Goal: Information Seeking & Learning: Learn about a topic

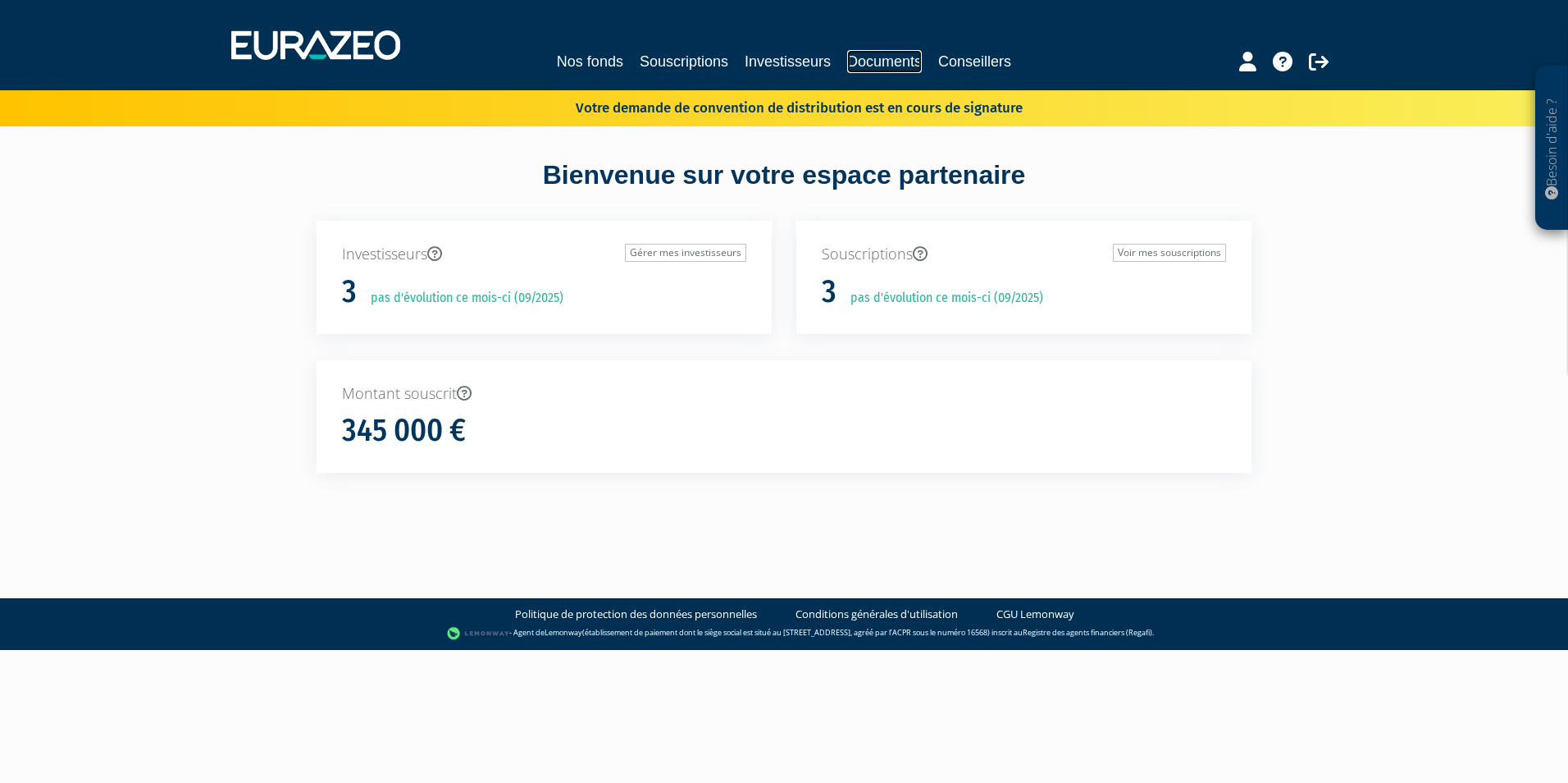
click at [903, 68] on link "Documents" at bounding box center [885, 61] width 75 height 23
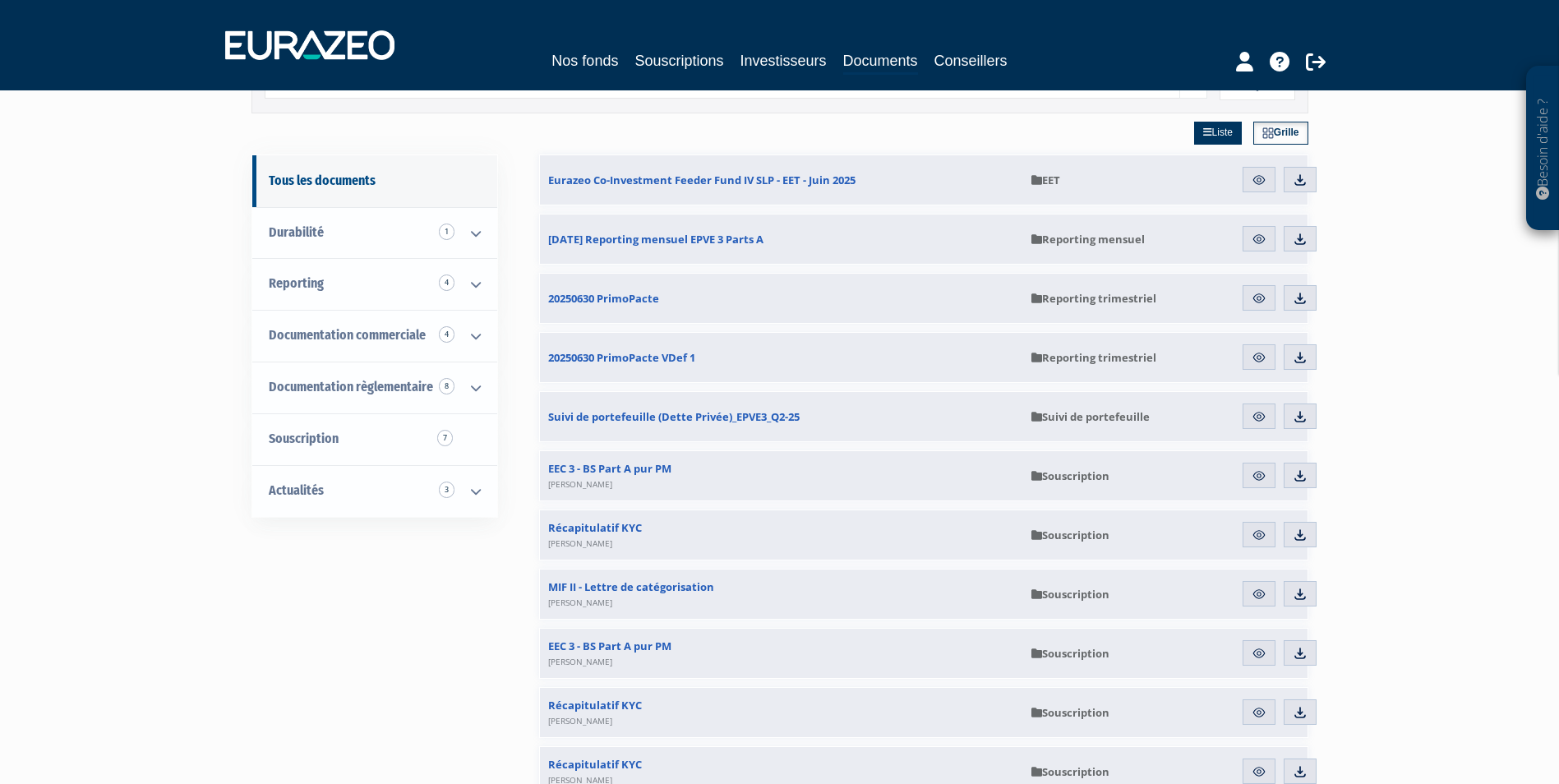
scroll to position [82, 0]
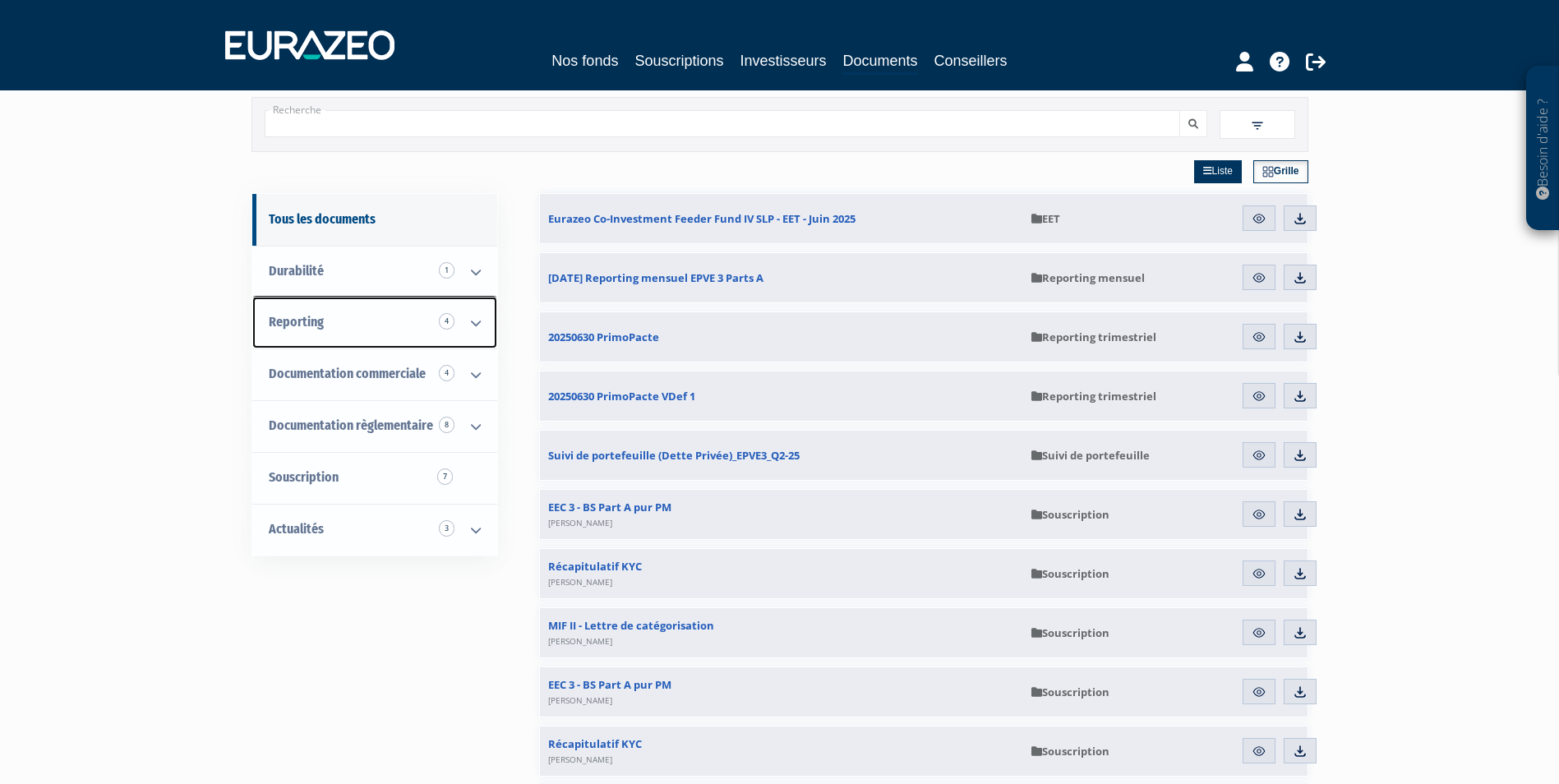
click at [471, 319] on icon at bounding box center [475, 323] width 43 height 51
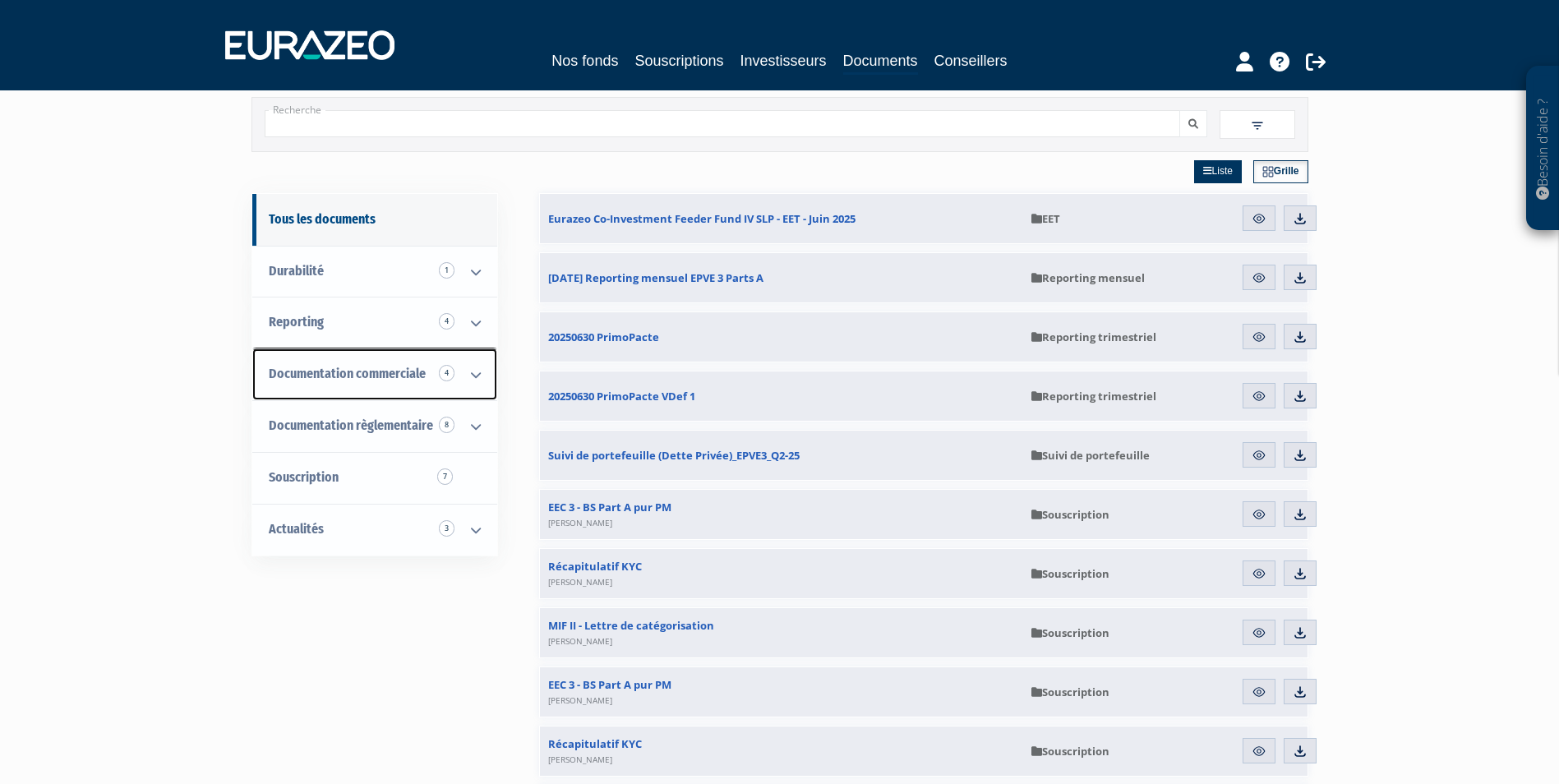
click at [458, 370] on icon at bounding box center [475, 374] width 43 height 51
click at [468, 370] on icon at bounding box center [475, 374] width 43 height 51
click at [464, 431] on icon at bounding box center [475, 426] width 43 height 51
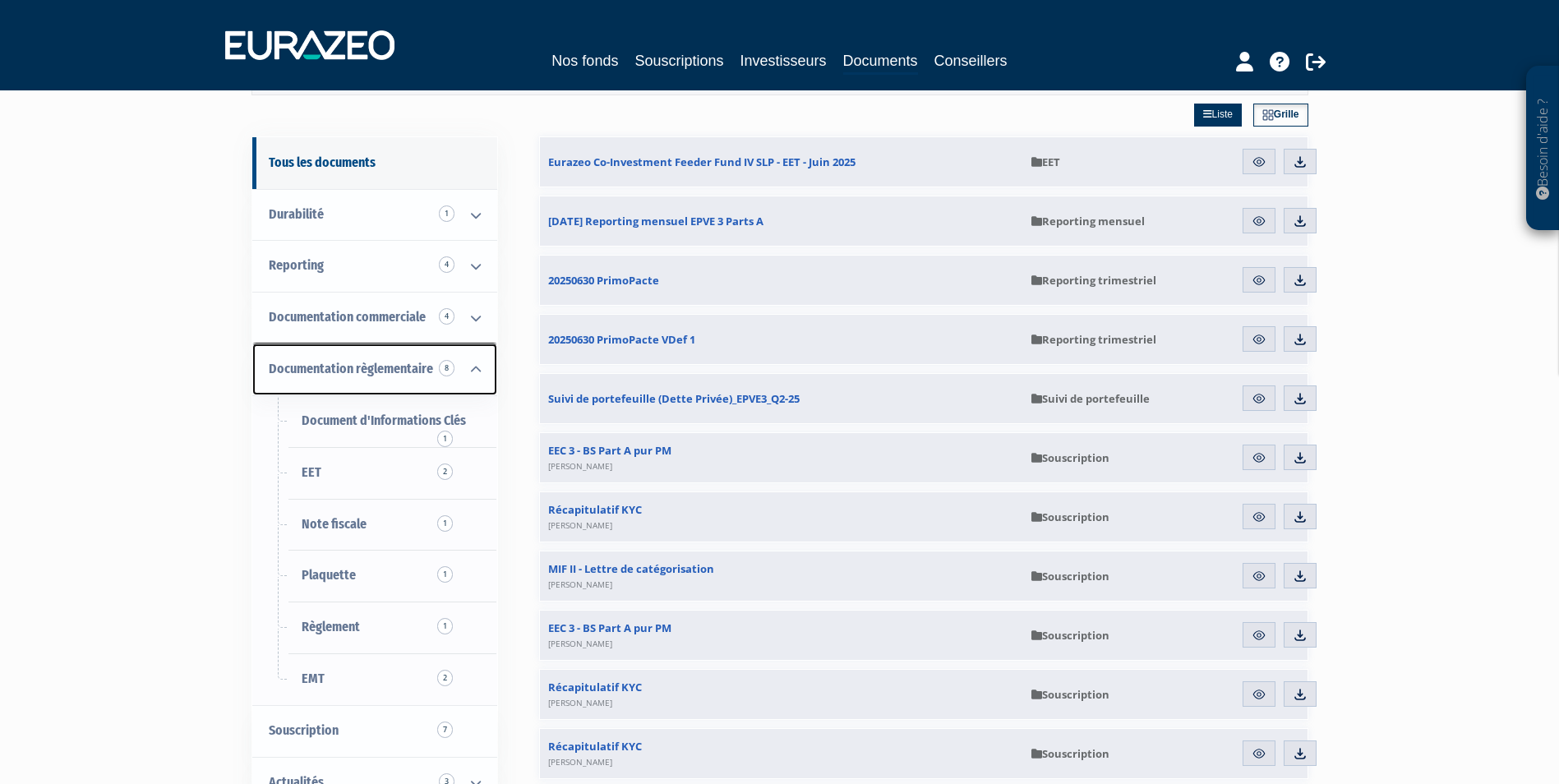
scroll to position [165, 0]
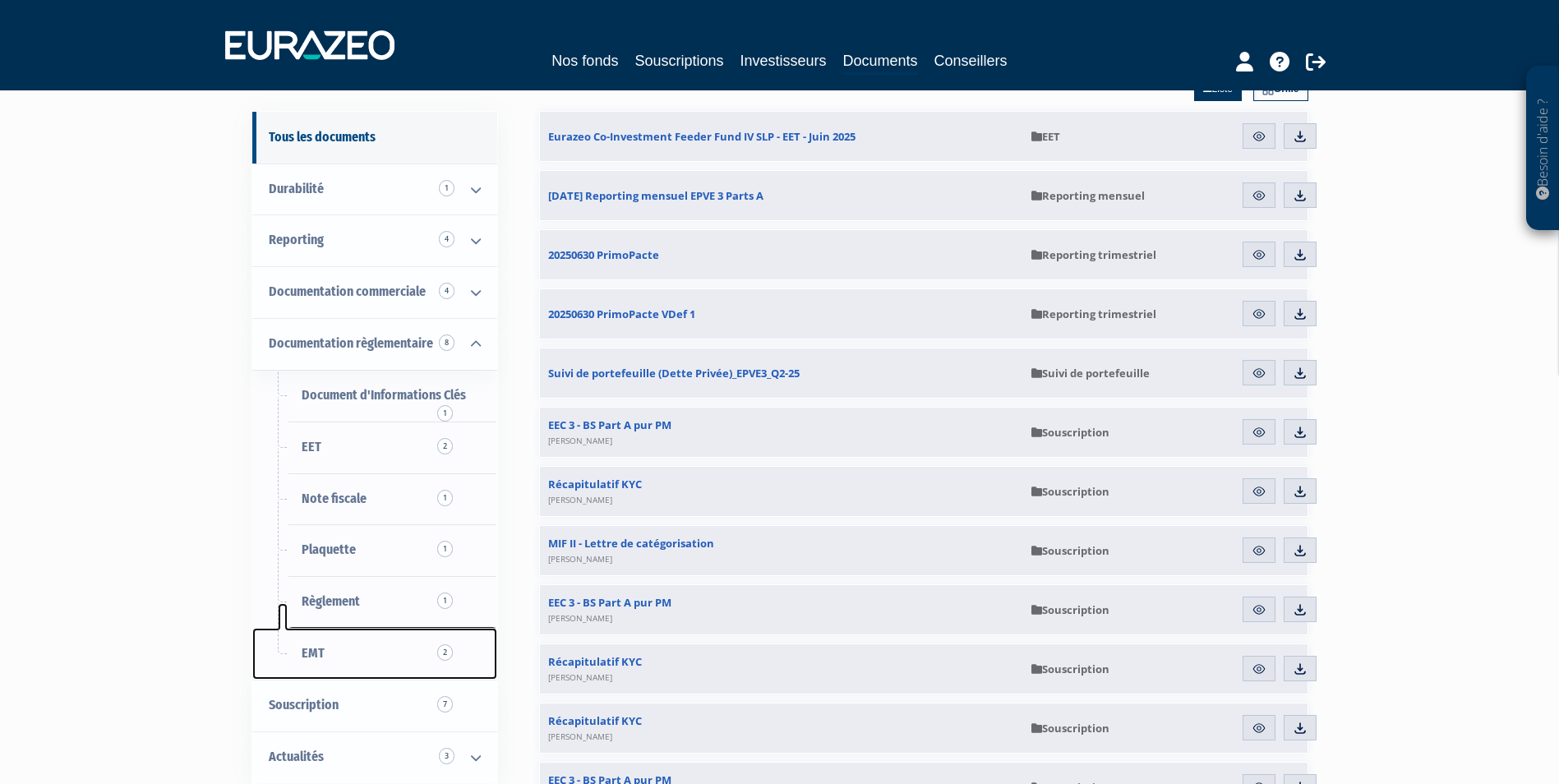
click at [318, 659] on span "EMT 2" at bounding box center [312, 652] width 23 height 15
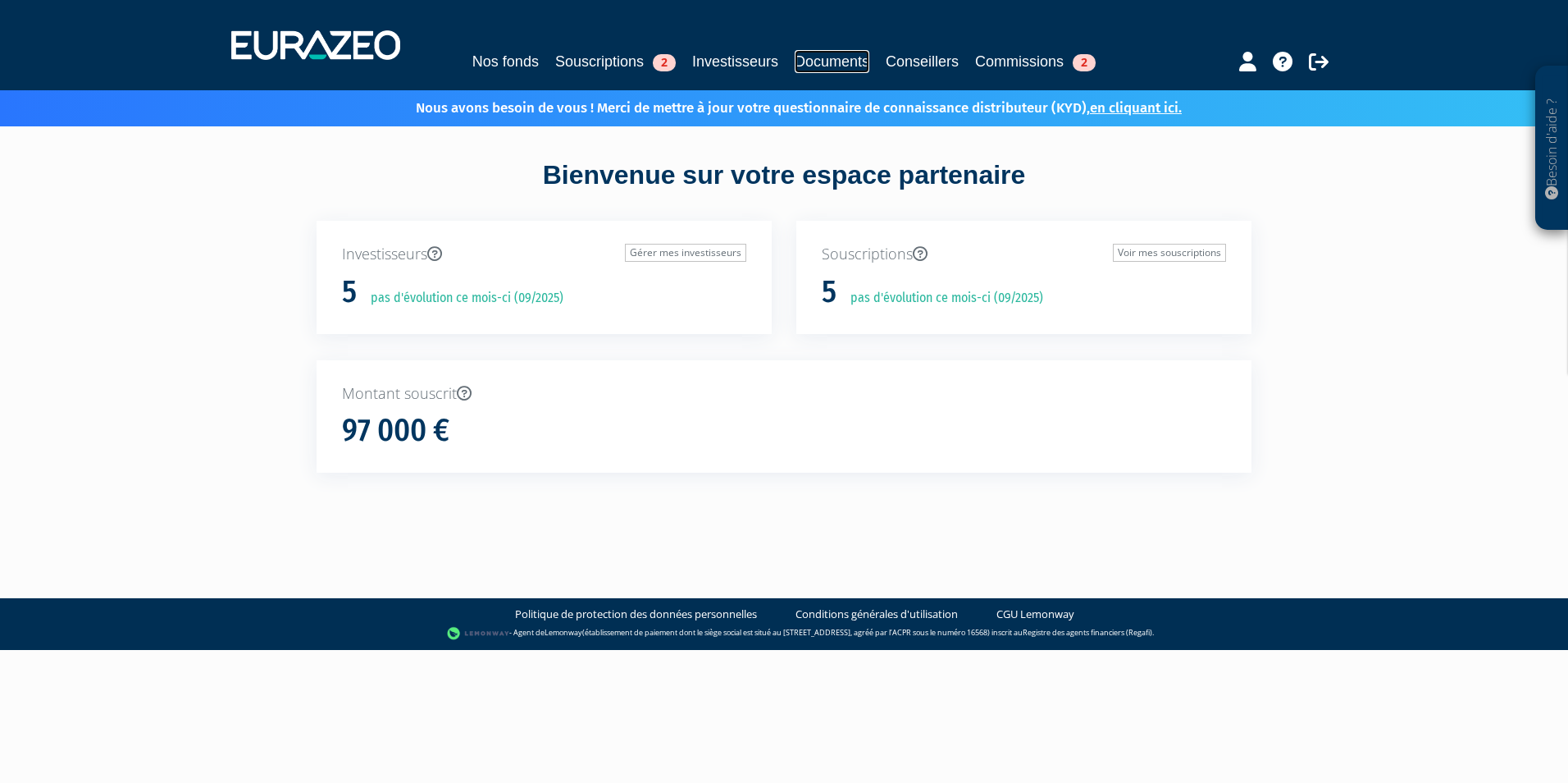
click at [847, 64] on link "Documents" at bounding box center [831, 61] width 75 height 23
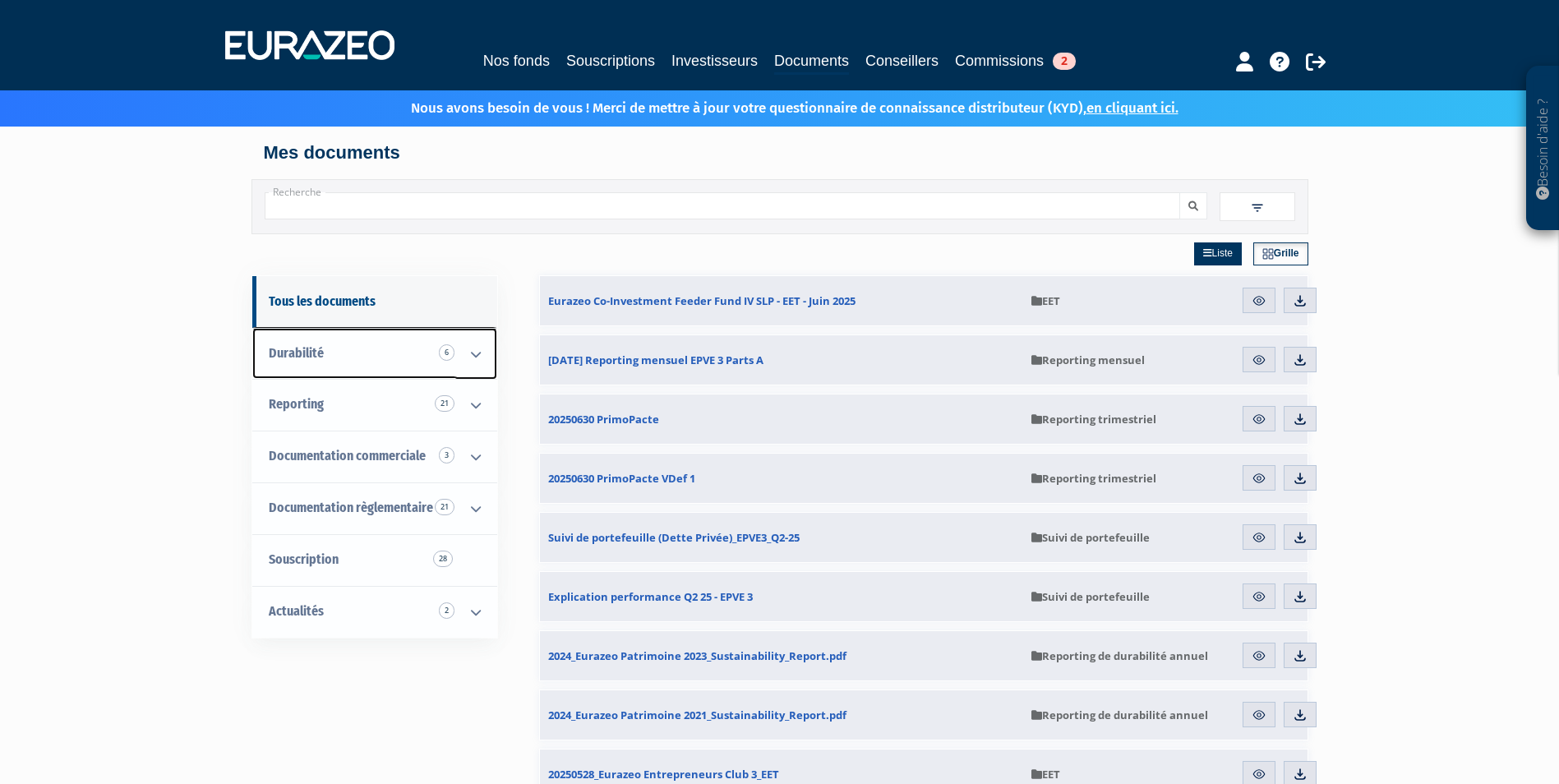
click at [373, 374] on link "Durabilité 6" at bounding box center [374, 354] width 245 height 52
click at [384, 364] on link "Durabilité 6" at bounding box center [374, 354] width 245 height 52
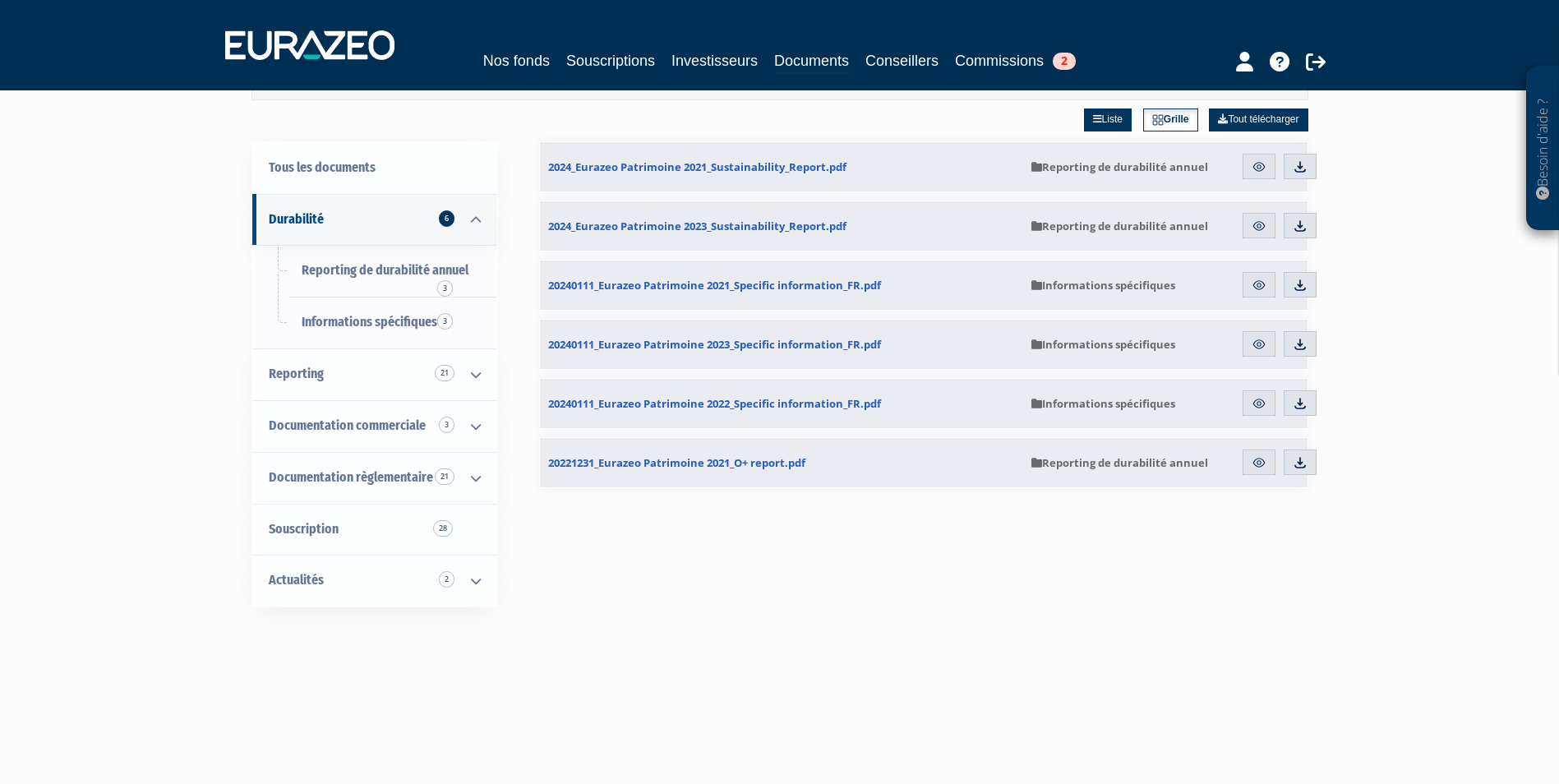
scroll to position [165, 0]
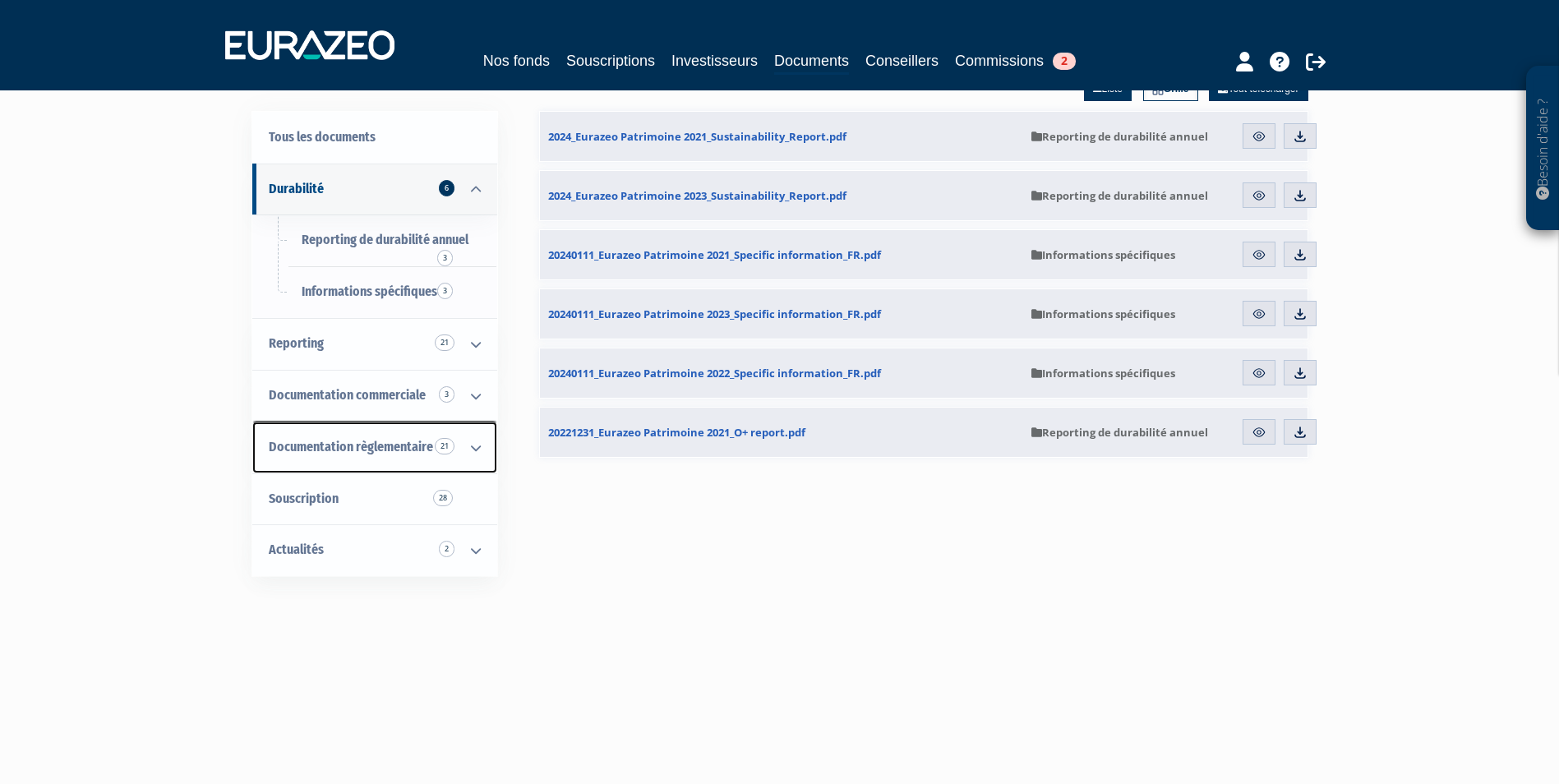
click at [357, 445] on span "Documentation règlementaire 21" at bounding box center [351, 446] width 165 height 15
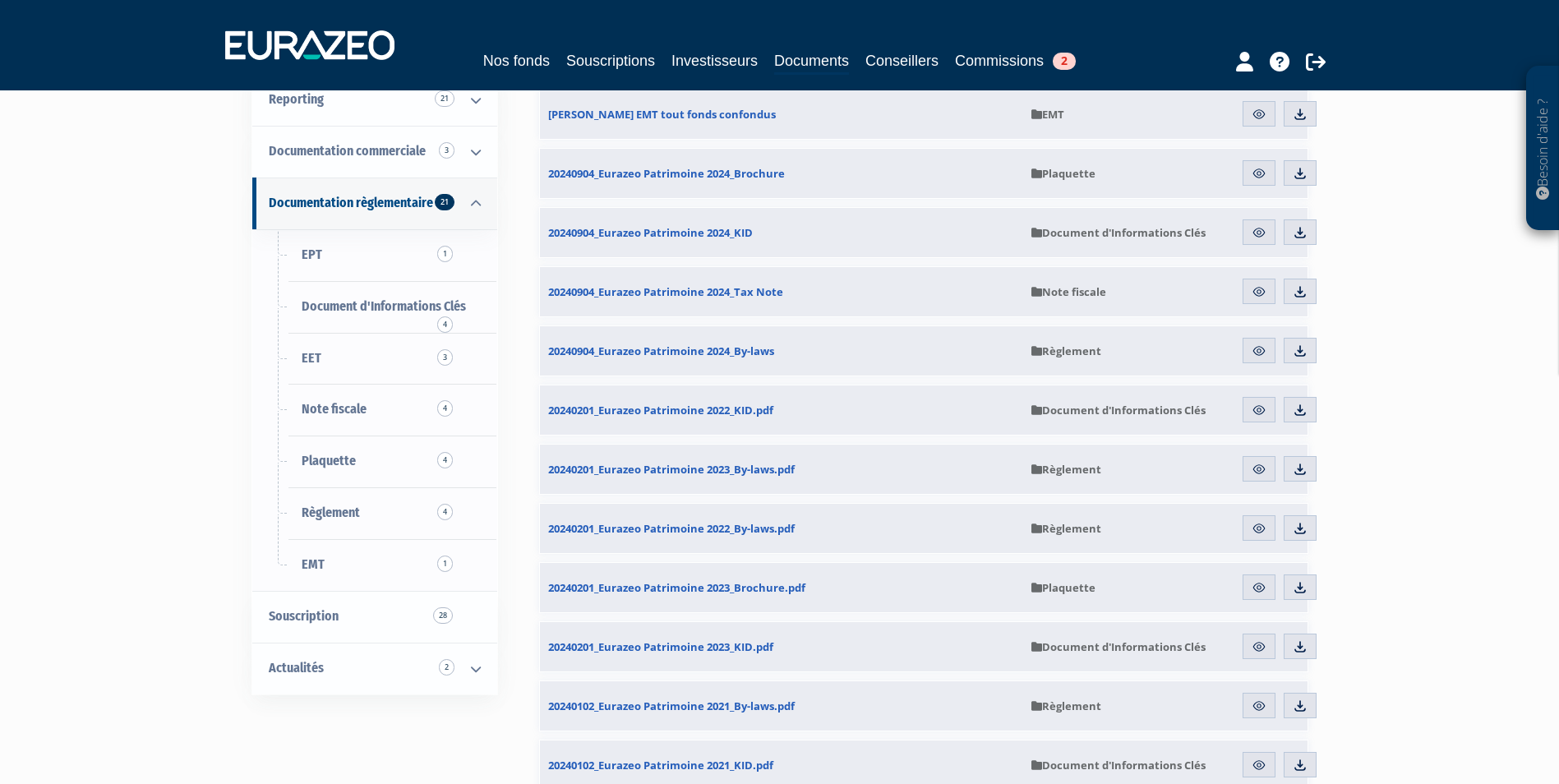
scroll to position [328, 0]
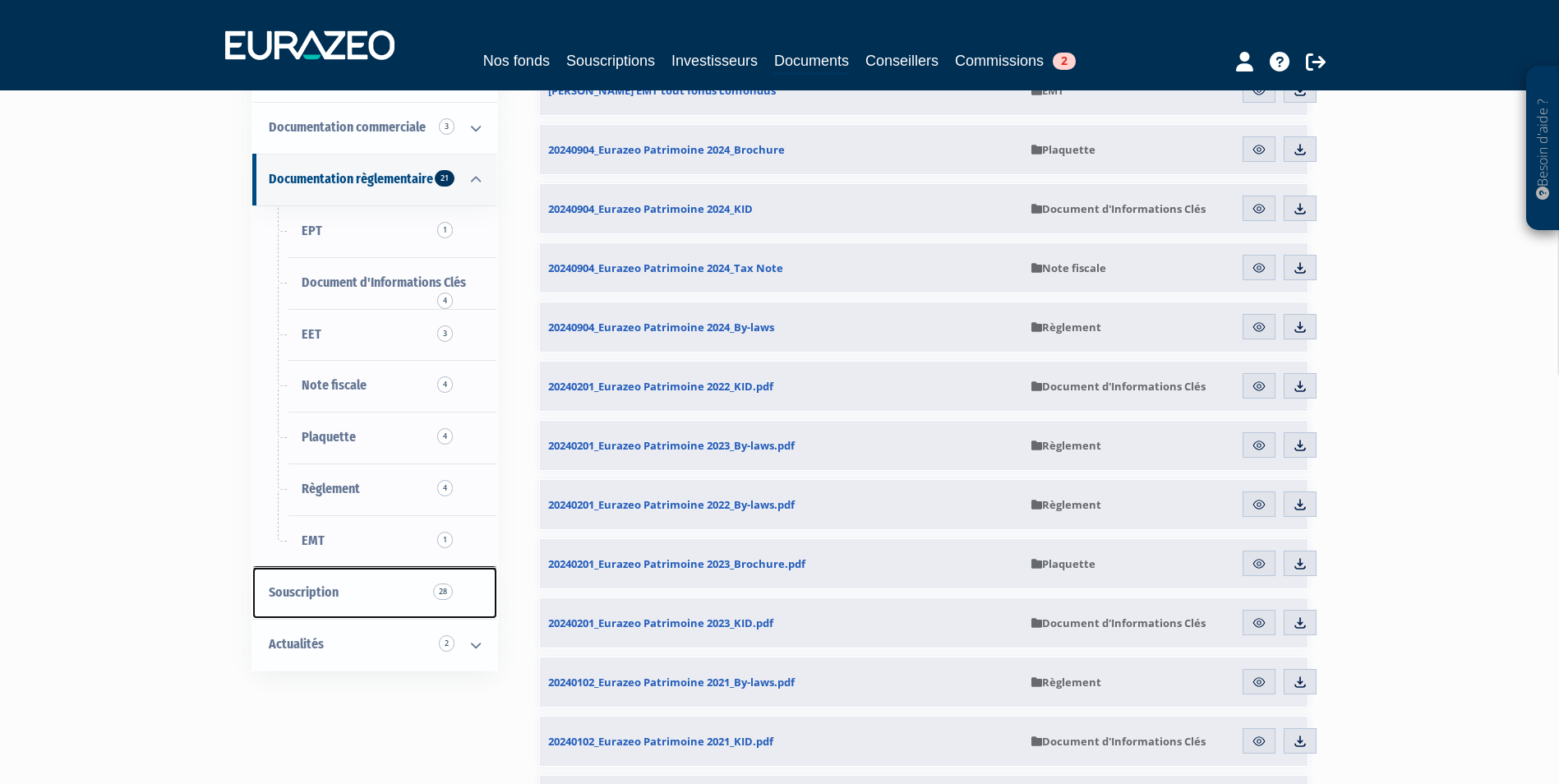
click at [397, 588] on link "Souscription 28" at bounding box center [374, 592] width 245 height 52
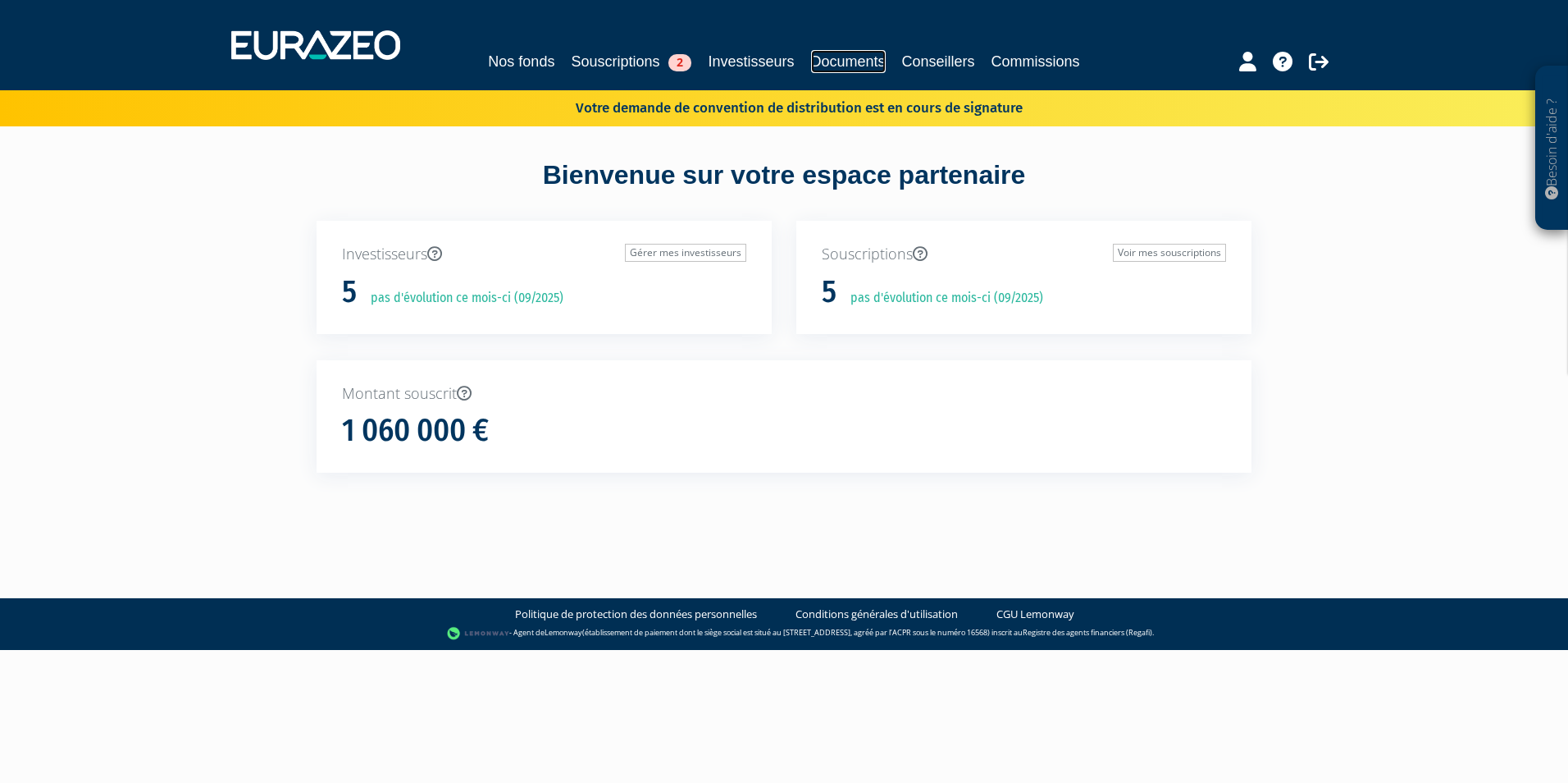
click at [854, 66] on link "Documents" at bounding box center [849, 61] width 75 height 23
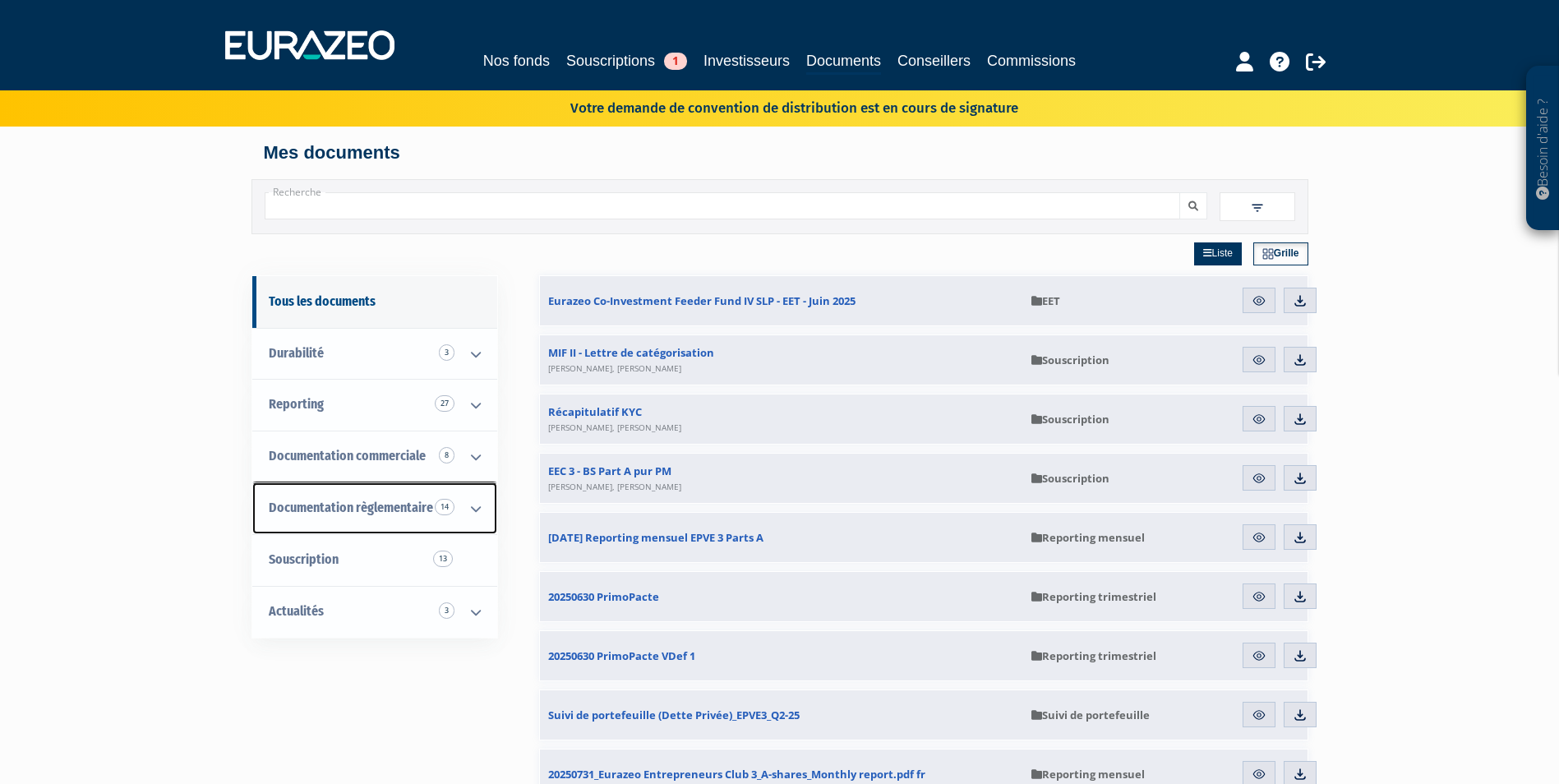
click at [461, 516] on icon at bounding box center [475, 508] width 43 height 51
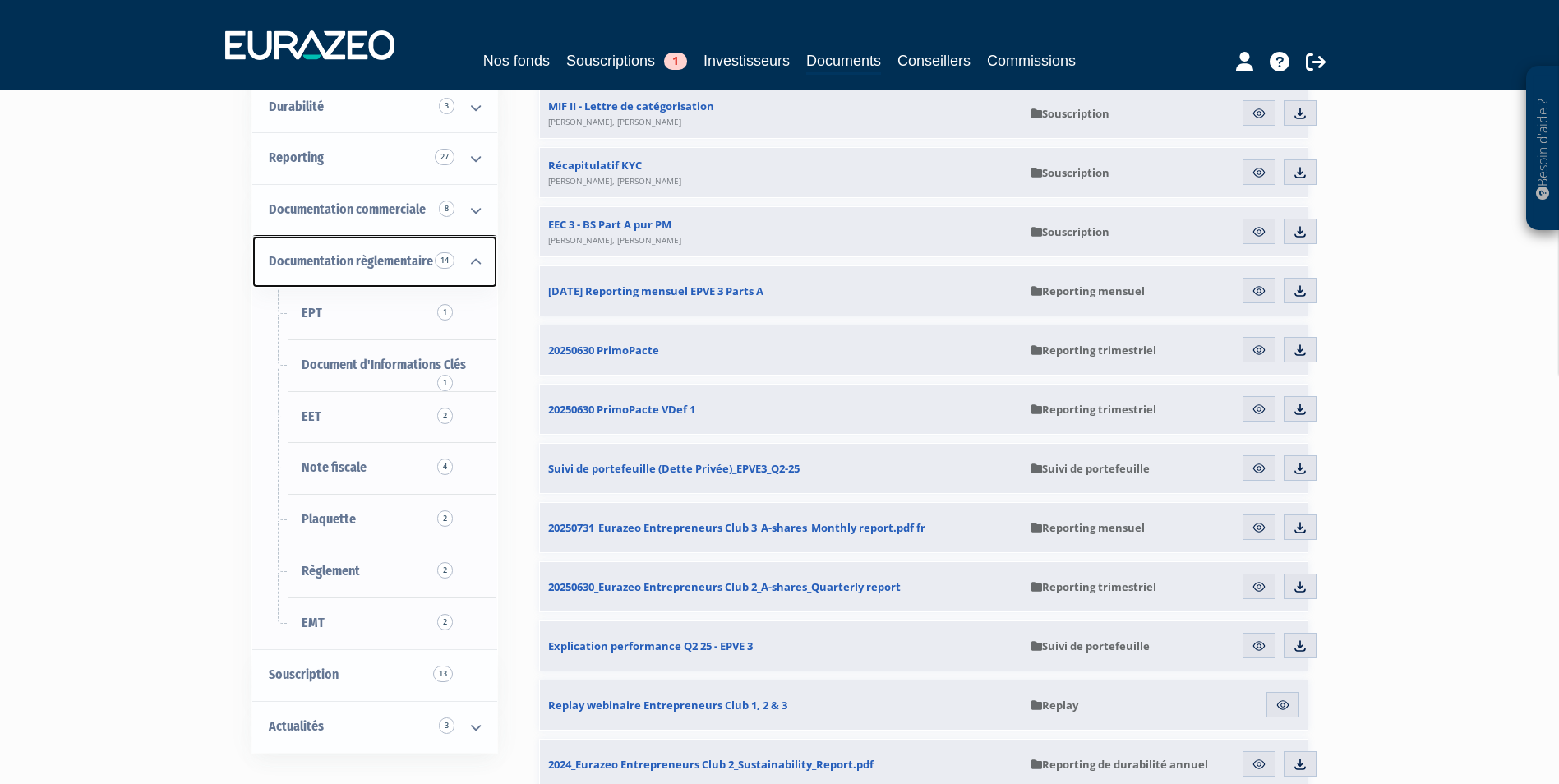
scroll to position [165, 0]
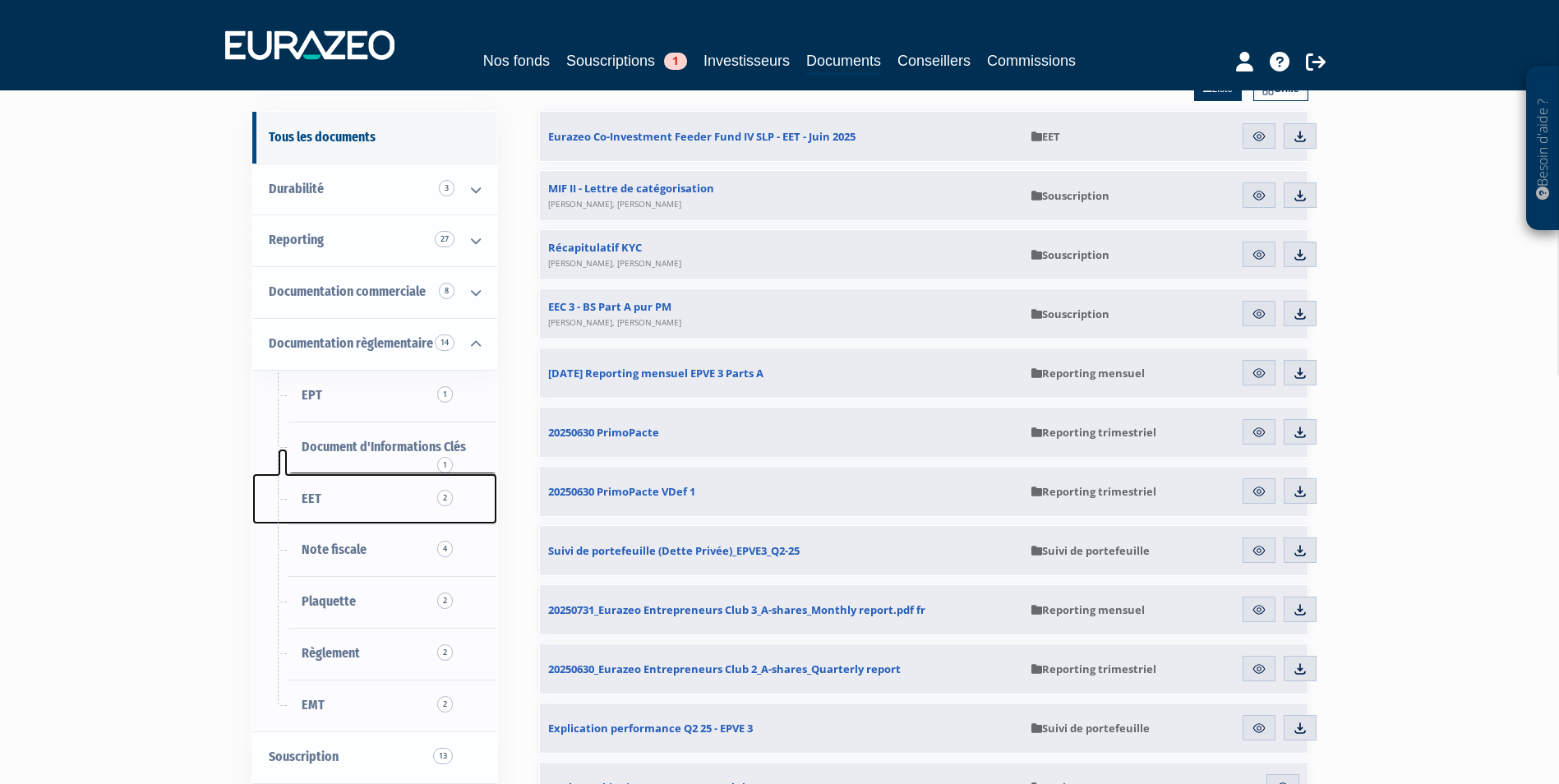
click at [305, 499] on span "EET 2" at bounding box center [311, 497] width 20 height 15
